Goal: Find specific page/section: Locate a particular part of the current website

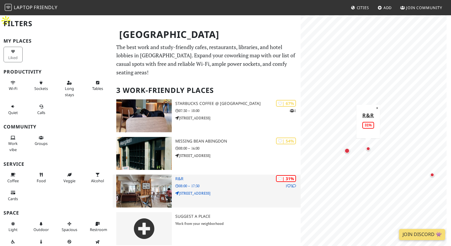
click at [287, 184] on icon at bounding box center [289, 186] width 4 height 4
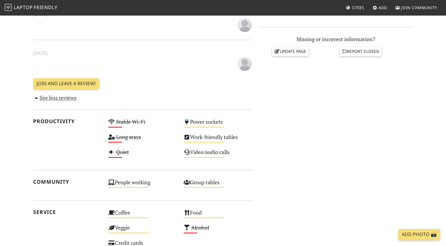
scroll to position [264, 0]
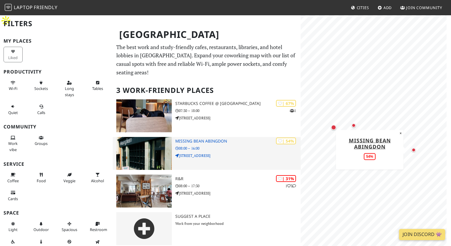
click at [226, 138] on h3 "Missing Bean Abingdon" at bounding box center [237, 140] width 125 height 5
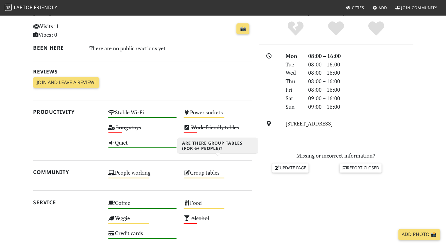
scroll to position [264, 0]
